Goal: Task Accomplishment & Management: Manage account settings

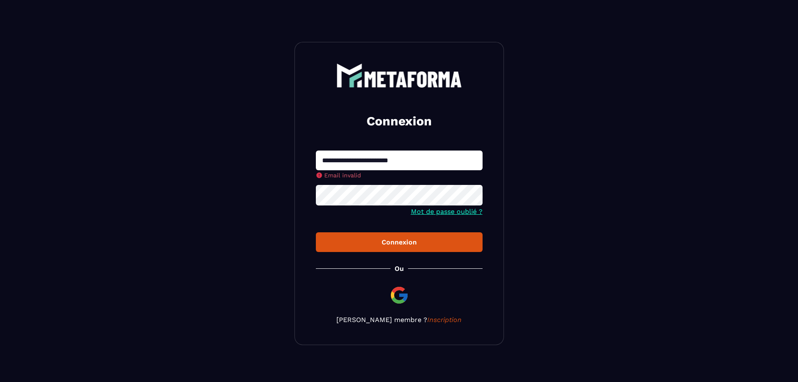
type input "**********"
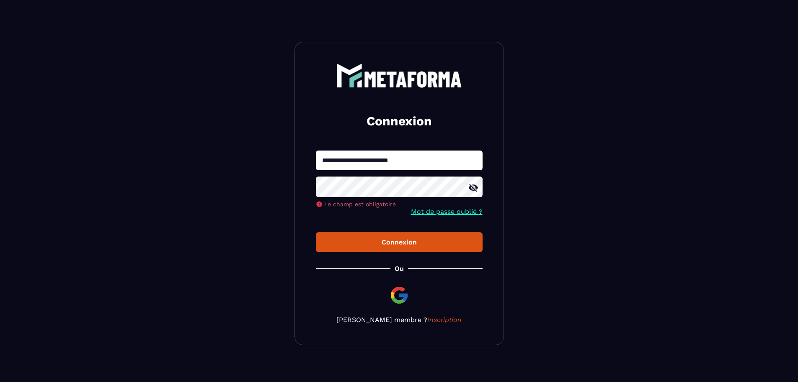
click at [475, 189] on icon at bounding box center [474, 188] width 10 height 10
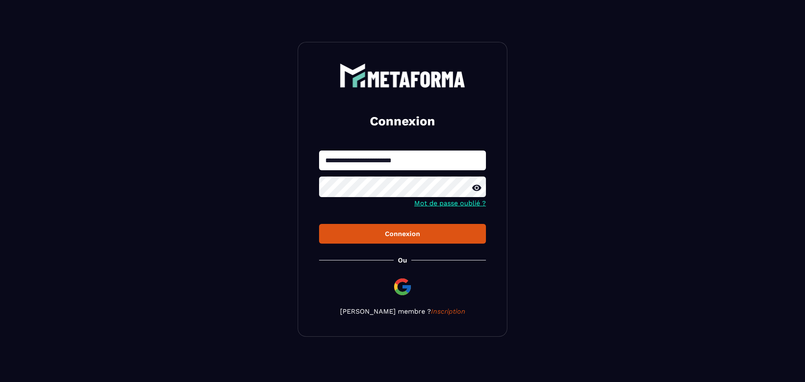
click at [414, 231] on div "Connexion" at bounding box center [402, 234] width 153 height 8
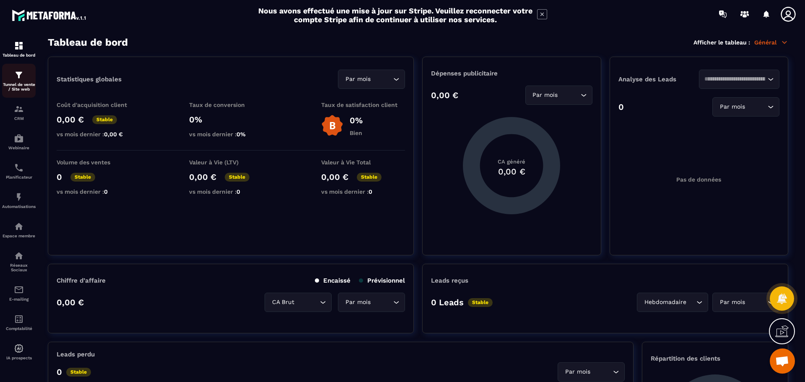
click at [13, 82] on p "Tunnel de vente / Site web" at bounding box center [19, 86] width 34 height 9
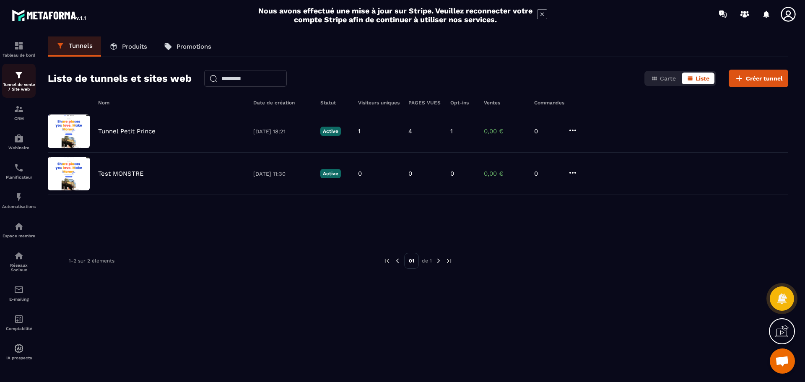
click at [18, 69] on link "Tunnel de vente / Site web" at bounding box center [19, 81] width 34 height 34
click at [19, 47] on img at bounding box center [19, 46] width 10 height 10
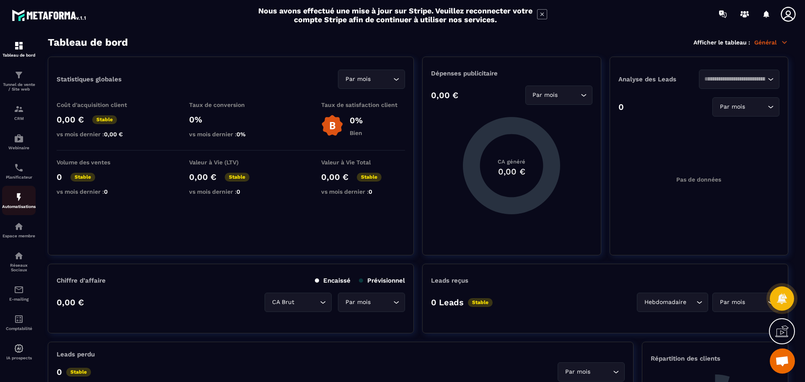
click at [21, 197] on img at bounding box center [19, 197] width 10 height 10
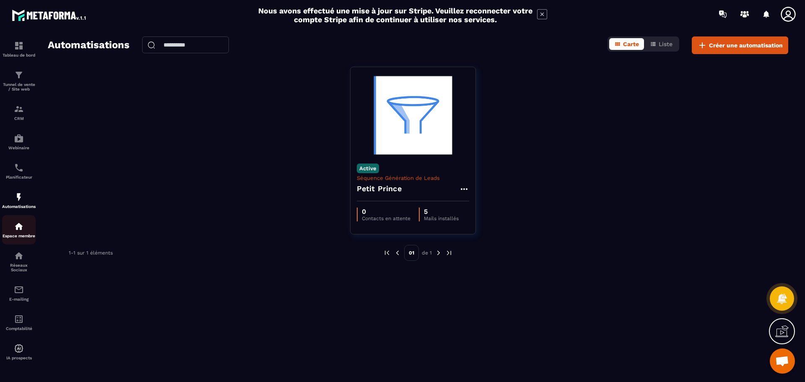
click at [14, 231] on img at bounding box center [19, 226] width 10 height 10
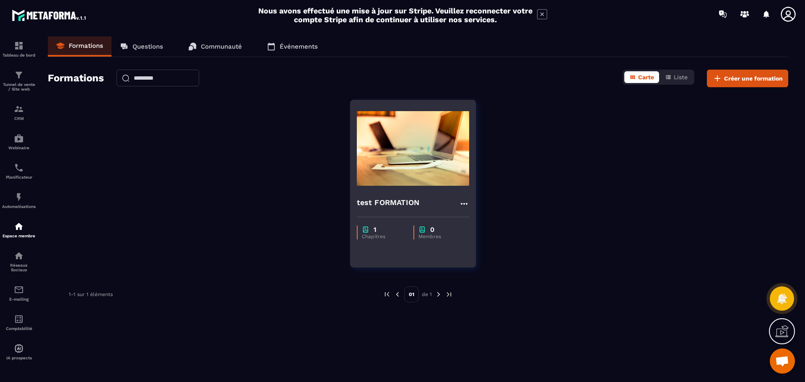
click at [404, 156] on img at bounding box center [413, 148] width 112 height 84
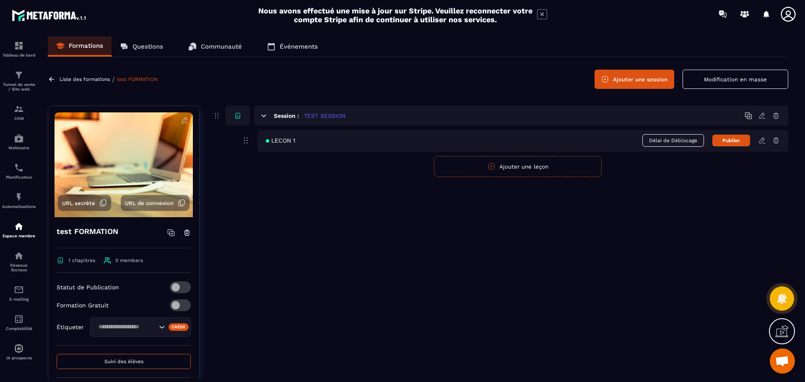
click at [730, 82] on button "Modification en masse" at bounding box center [735, 79] width 106 height 19
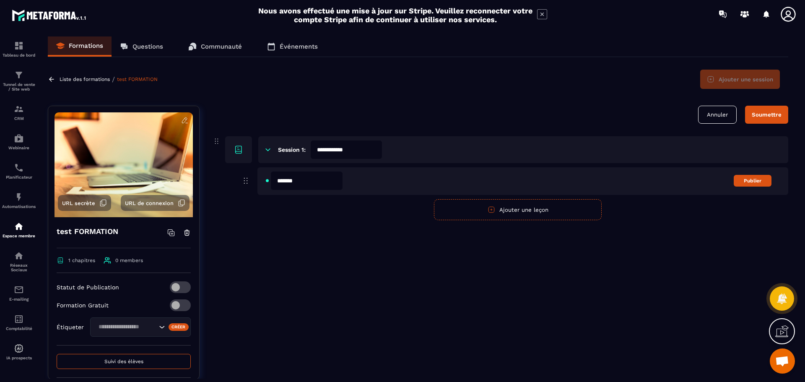
click at [389, 101] on div "**********" at bounding box center [417, 207] width 757 height 342
click at [14, 291] on img at bounding box center [19, 290] width 10 height 10
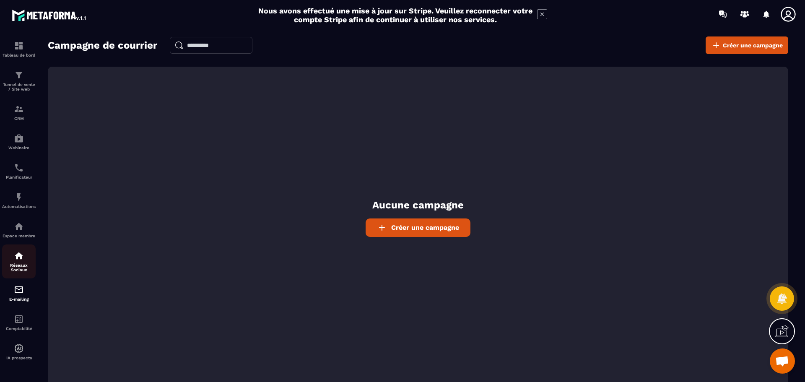
drag, startPoint x: 14, startPoint y: 258, endPoint x: 215, endPoint y: 197, distance: 209.7
click at [14, 258] on img at bounding box center [19, 256] width 10 height 10
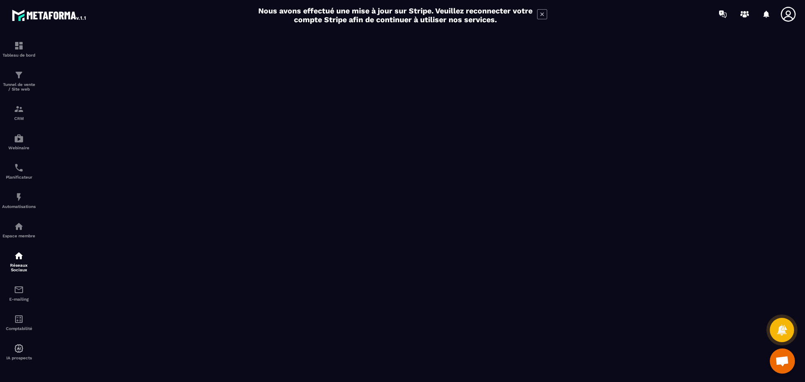
click at [785, 13] on icon at bounding box center [788, 14] width 17 height 17
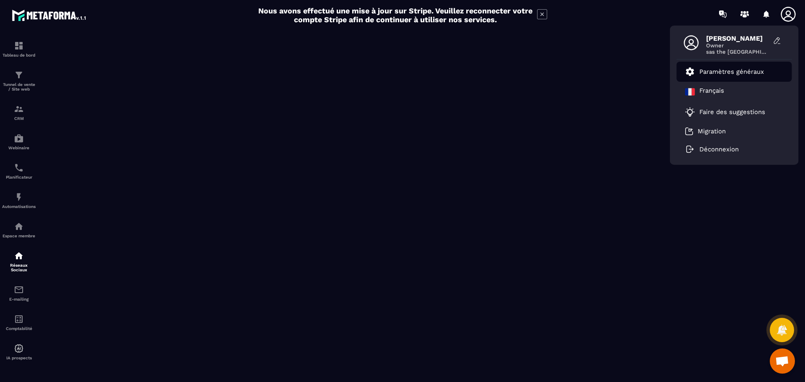
click at [727, 71] on p "Paramètres généraux" at bounding box center [731, 72] width 65 height 8
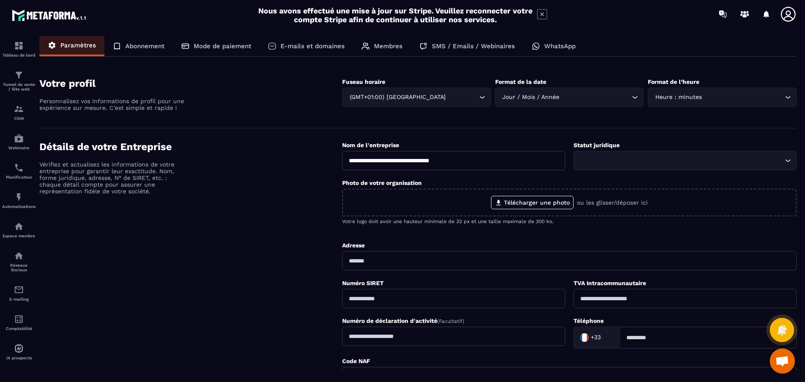
click at [144, 46] on p "Abonnement" at bounding box center [144, 46] width 39 height 8
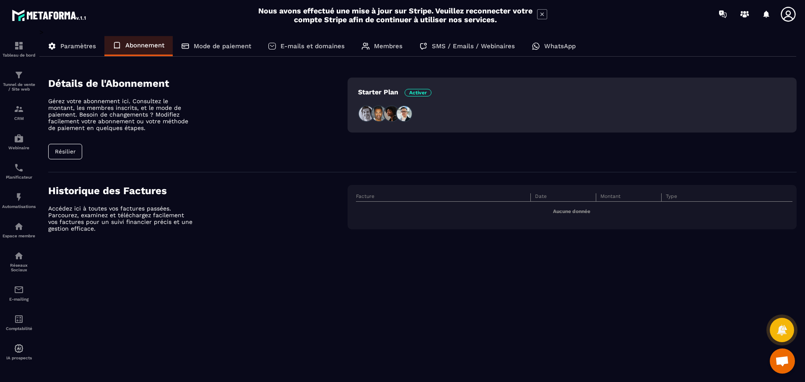
click at [214, 47] on p "Mode de paiement" at bounding box center [222, 46] width 57 height 8
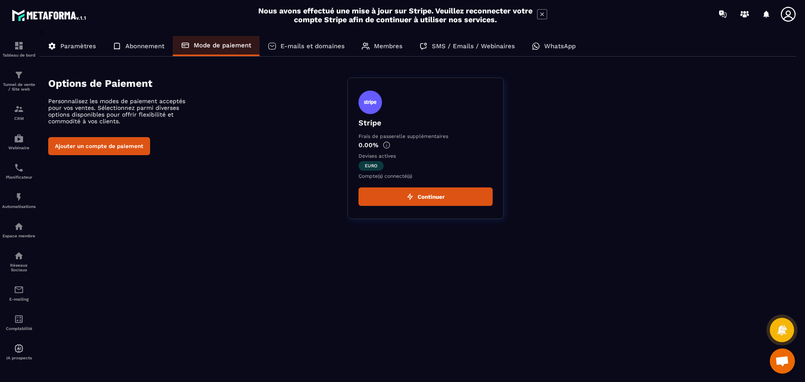
click at [310, 46] on p "E-mails et domaines" at bounding box center [312, 46] width 64 height 8
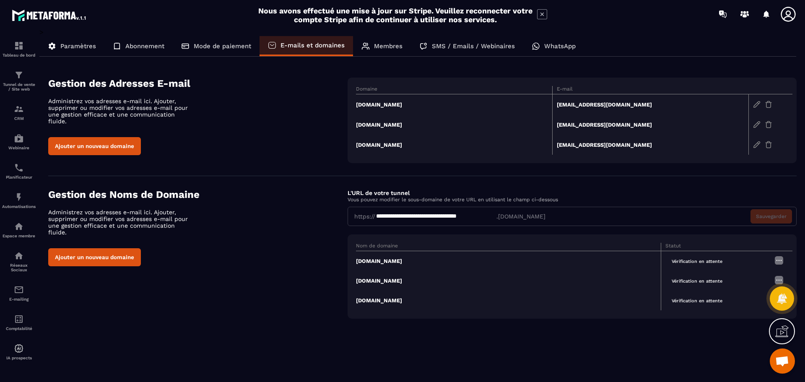
click at [391, 45] on p "Membres" at bounding box center [388, 46] width 28 height 8
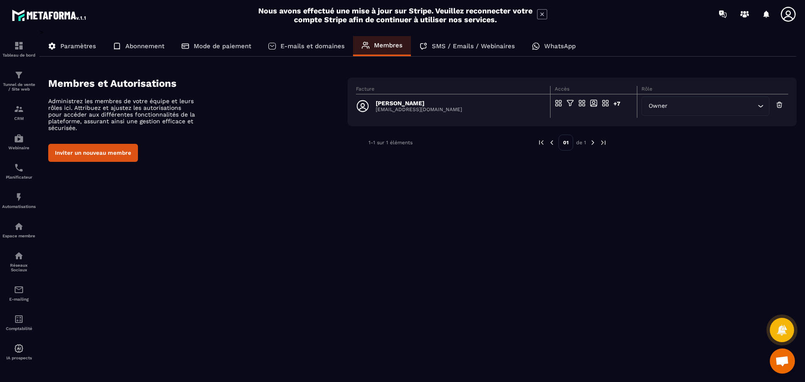
click at [549, 49] on p "WhatsApp" at bounding box center [559, 46] width 31 height 8
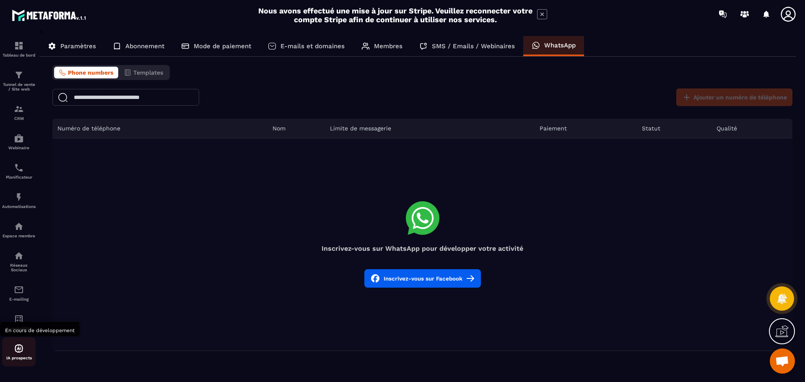
click at [13, 355] on div "IA prospects" at bounding box center [19, 351] width 34 height 17
click at [22, 349] on img at bounding box center [19, 348] width 10 height 10
click at [17, 349] on img at bounding box center [19, 348] width 10 height 10
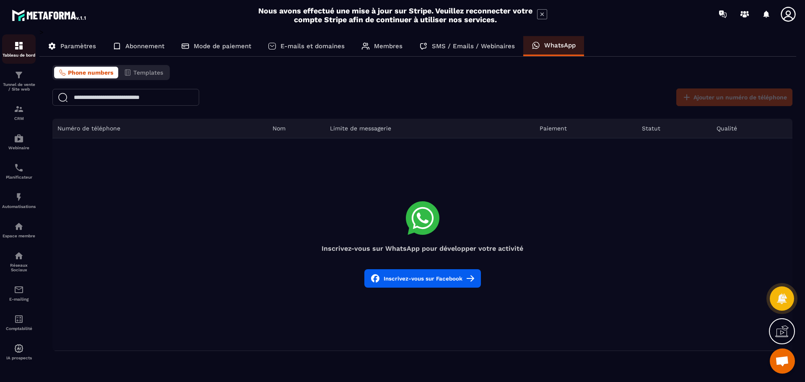
click at [21, 47] on img at bounding box center [19, 46] width 10 height 10
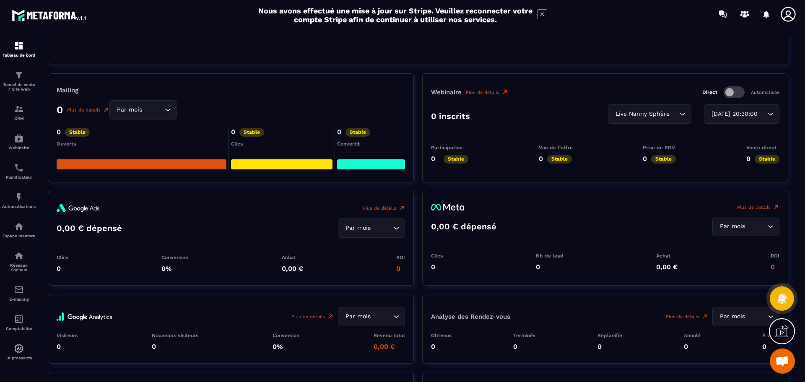
scroll to position [838, 0]
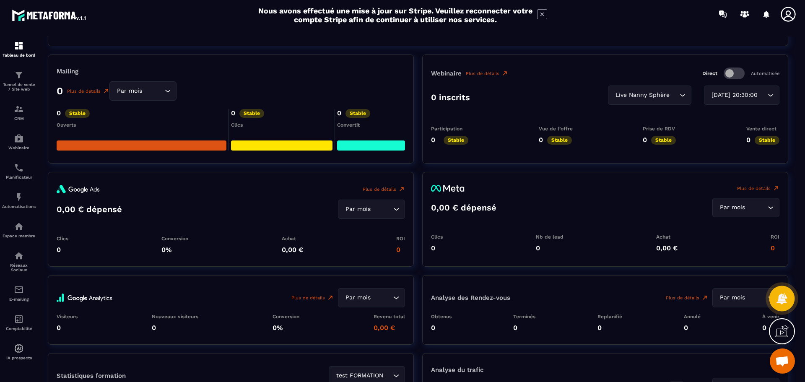
click at [781, 303] on icon at bounding box center [781, 298] width 10 height 11
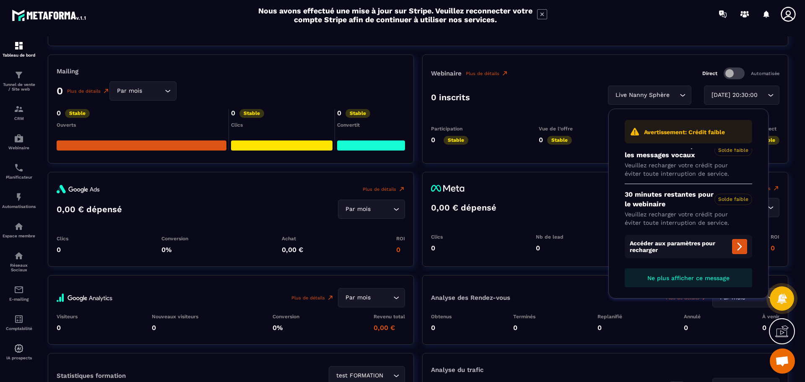
scroll to position [18, 0]
click at [782, 332] on icon at bounding box center [781, 330] width 13 height 13
